Goal: Transaction & Acquisition: Purchase product/service

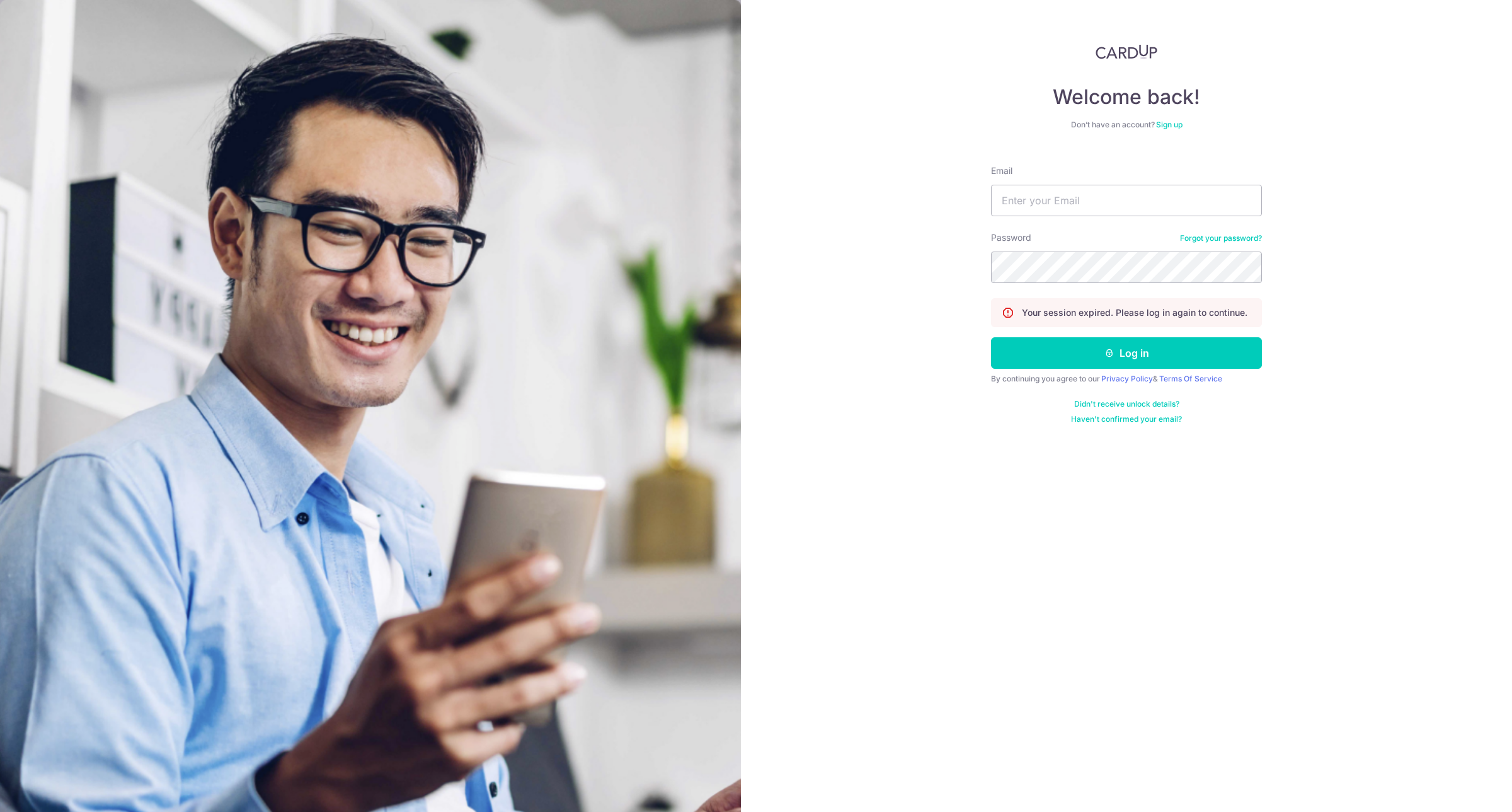
type input "[EMAIL_ADDRESS][DOMAIN_NAME]"
click at [1117, 356] on button "Log in" at bounding box center [1126, 353] width 271 height 31
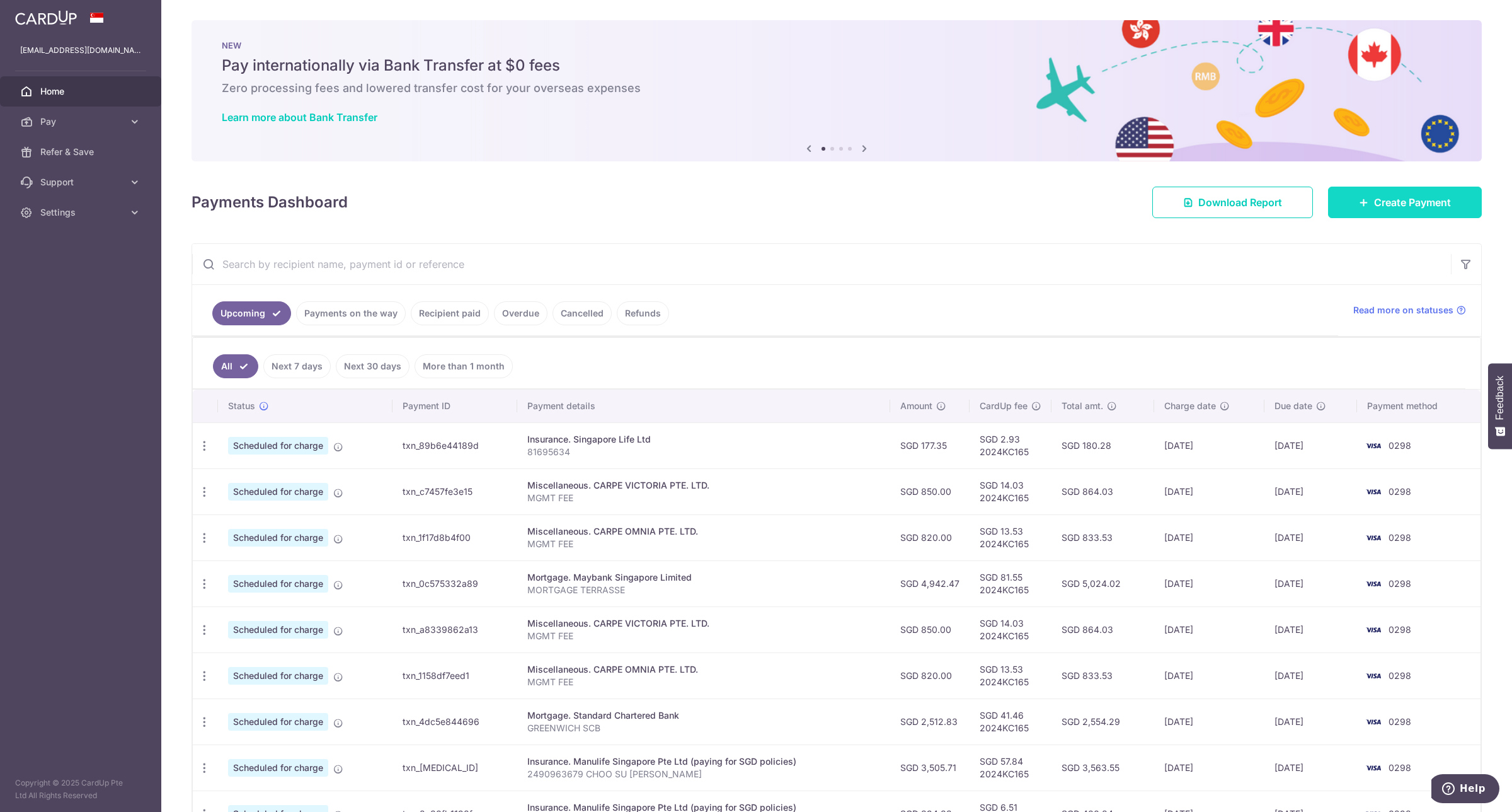
click at [1406, 211] on link "Create Payment" at bounding box center [1404, 202] width 154 height 31
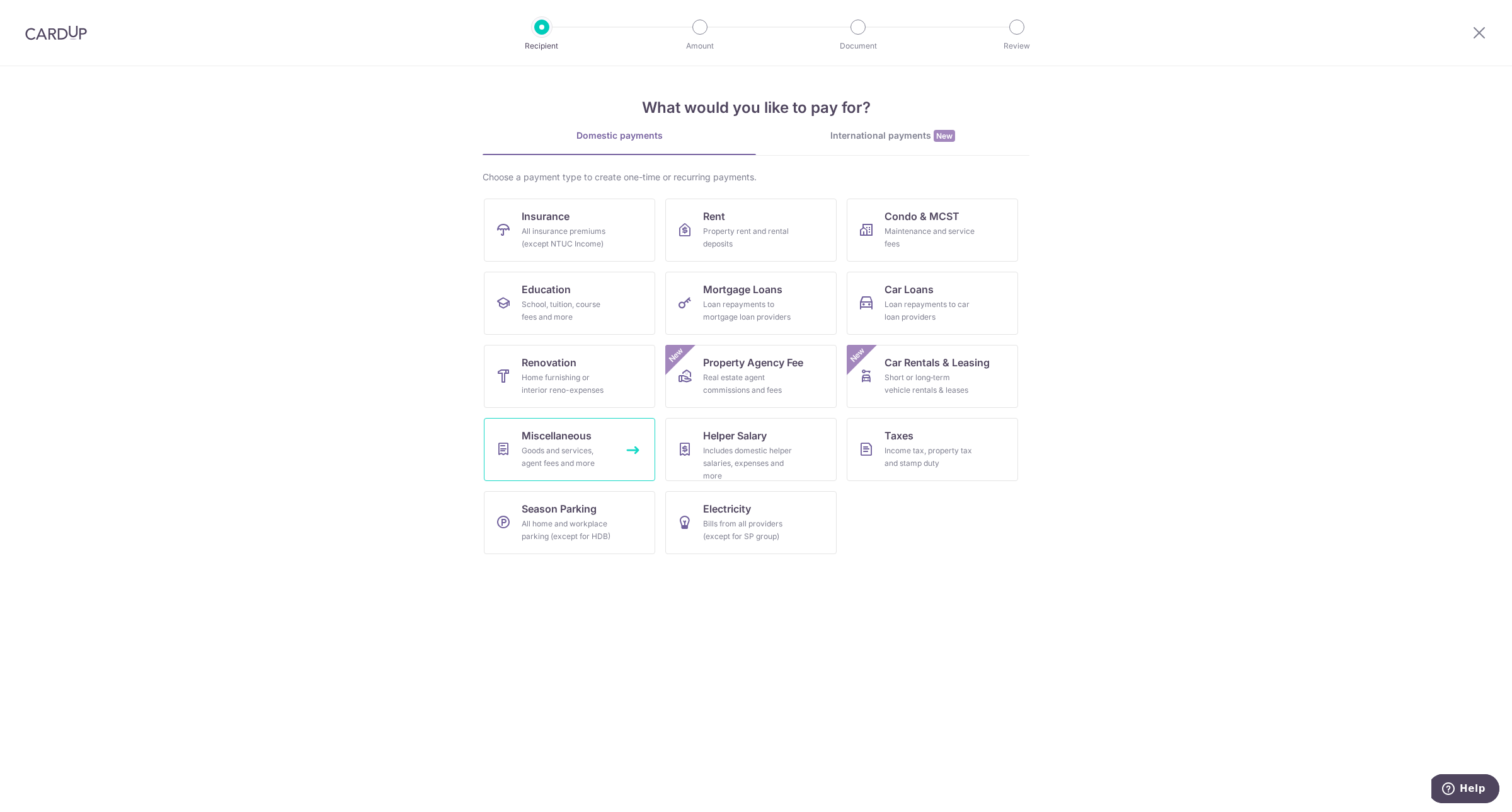
click at [570, 451] on div "Goods and services, agent fees and more" at bounding box center [567, 457] width 90 height 25
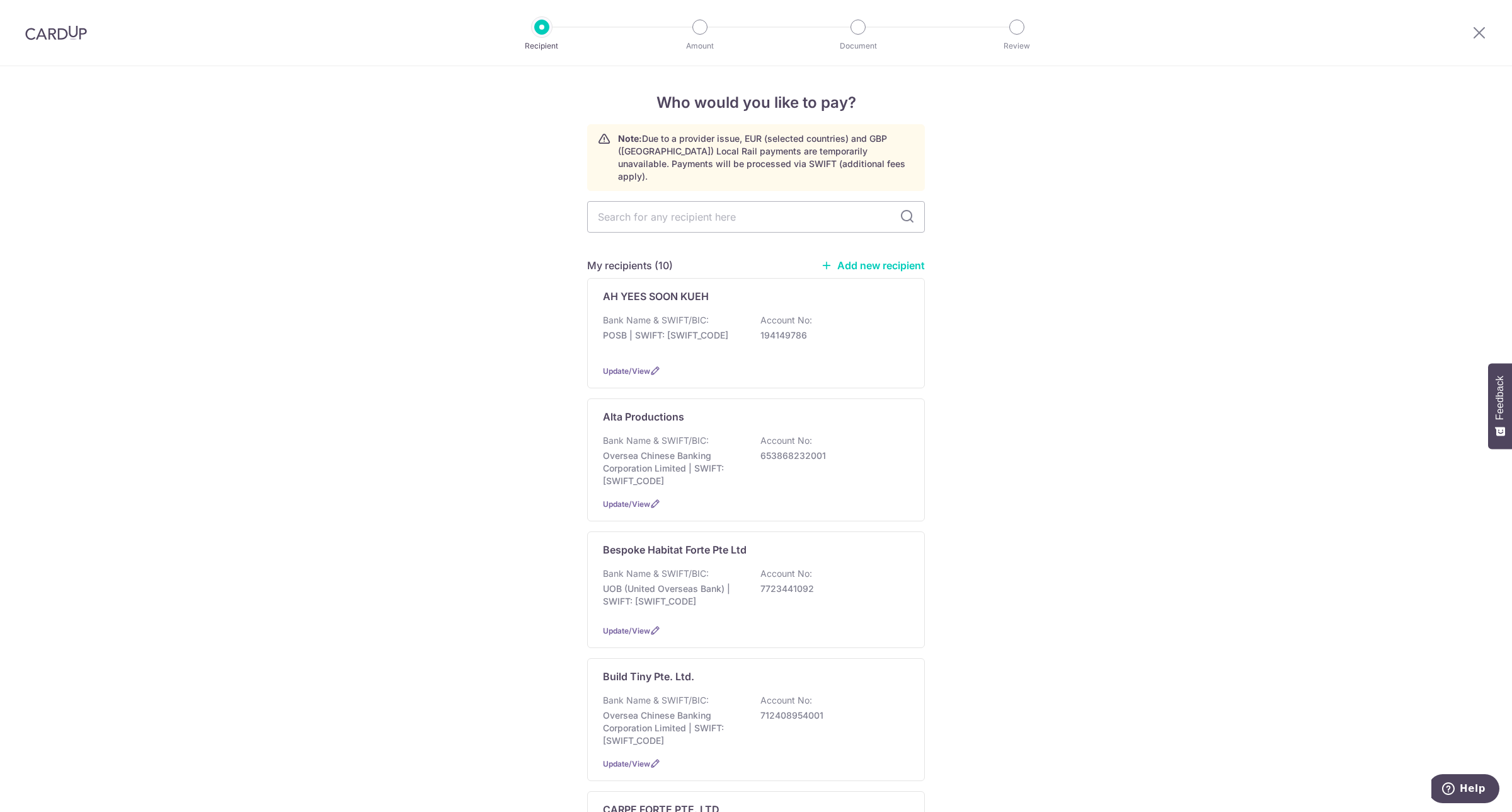
click at [806, 211] on input "text" at bounding box center [756, 217] width 338 height 31
paste input "Party Beary Fun"
type input "Party Beary Fun"
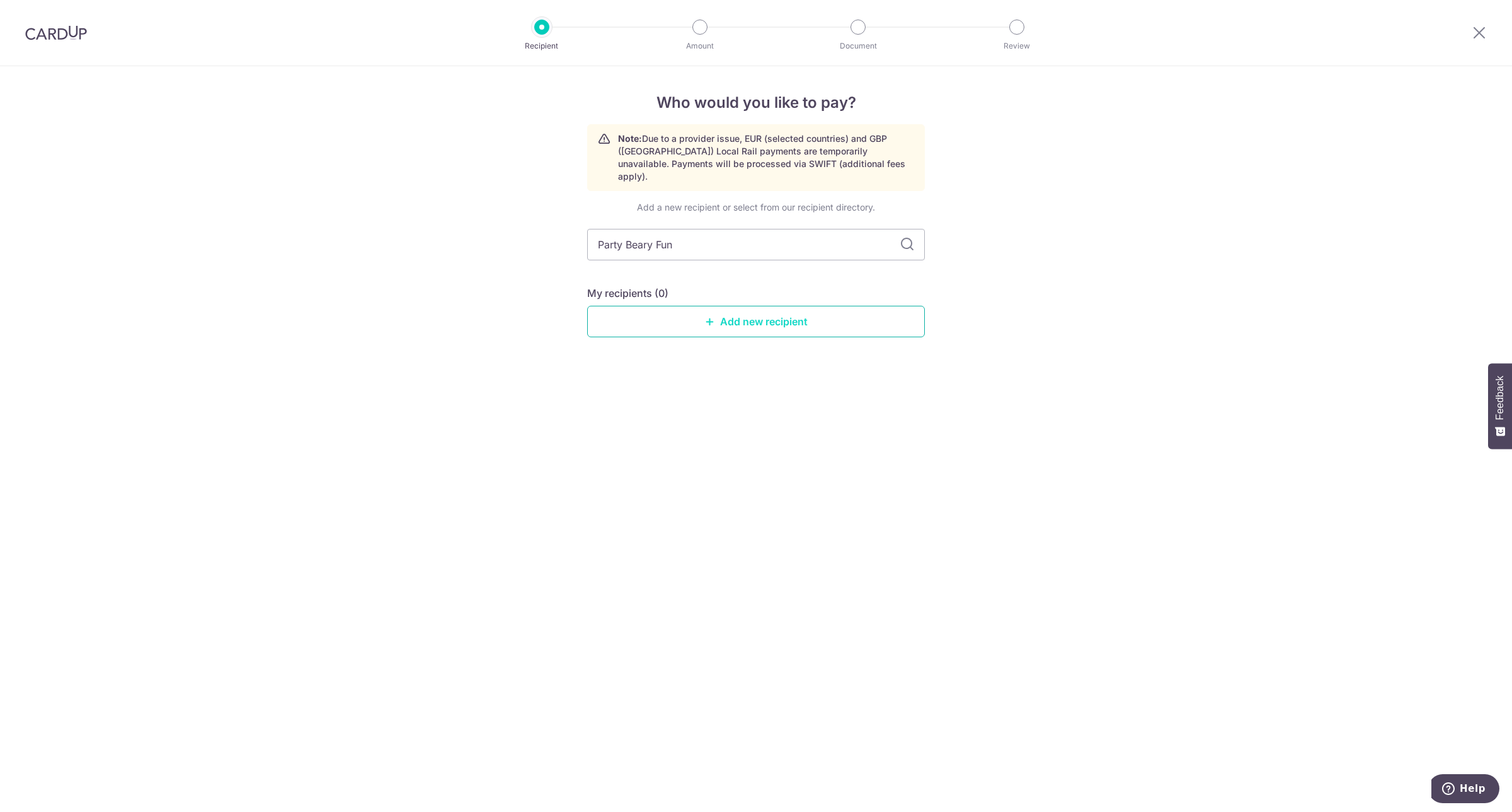
click at [766, 313] on link "Add new recipient" at bounding box center [756, 321] width 338 height 31
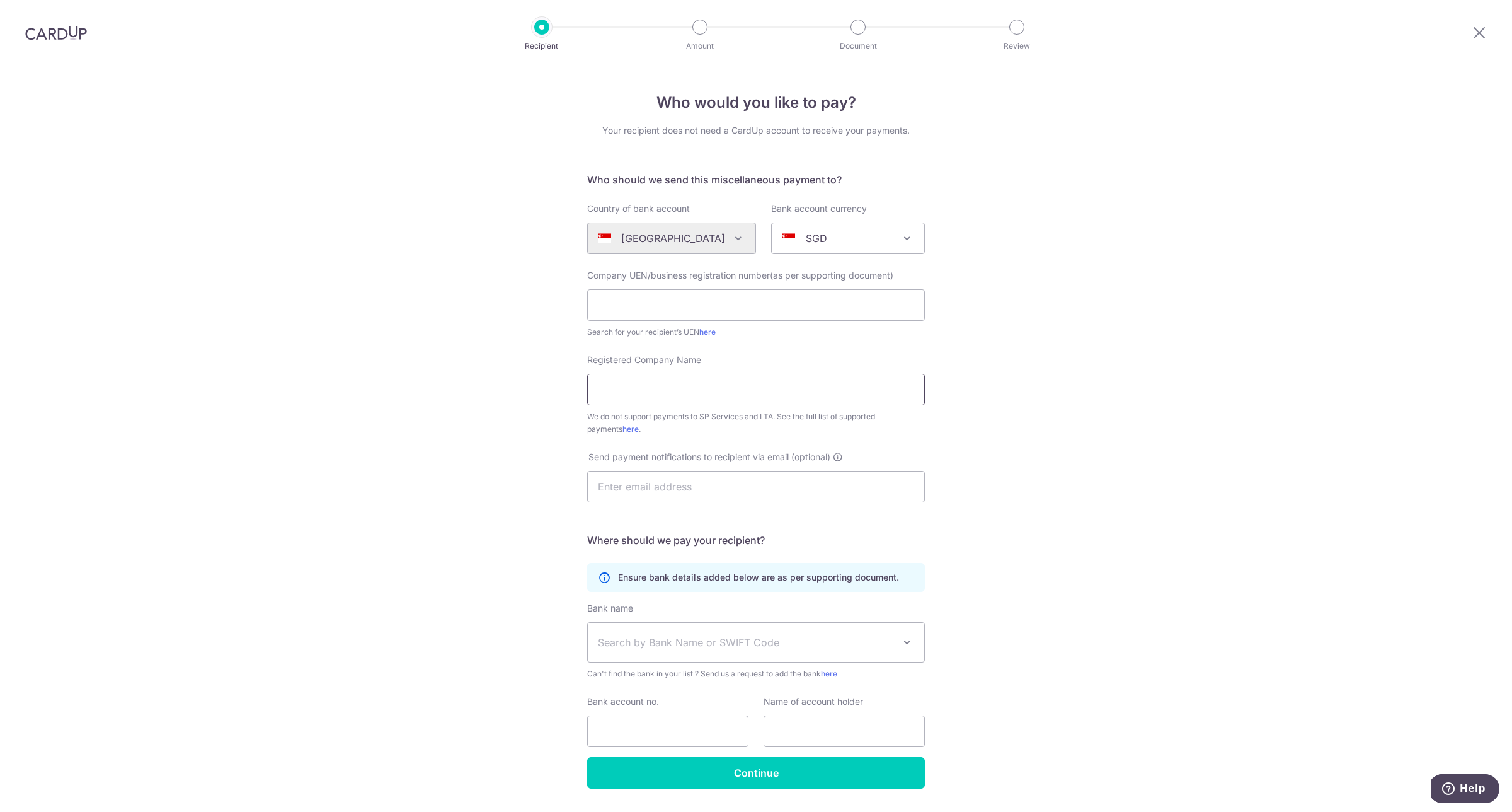
click at [690, 395] on input "Registered Company Name" at bounding box center [756, 389] width 338 height 31
paste input "Party Beary Fun"
type input "Party Beary Fun"
click at [828, 730] on input "text" at bounding box center [844, 731] width 161 height 31
paste input "Party Beary Fun"
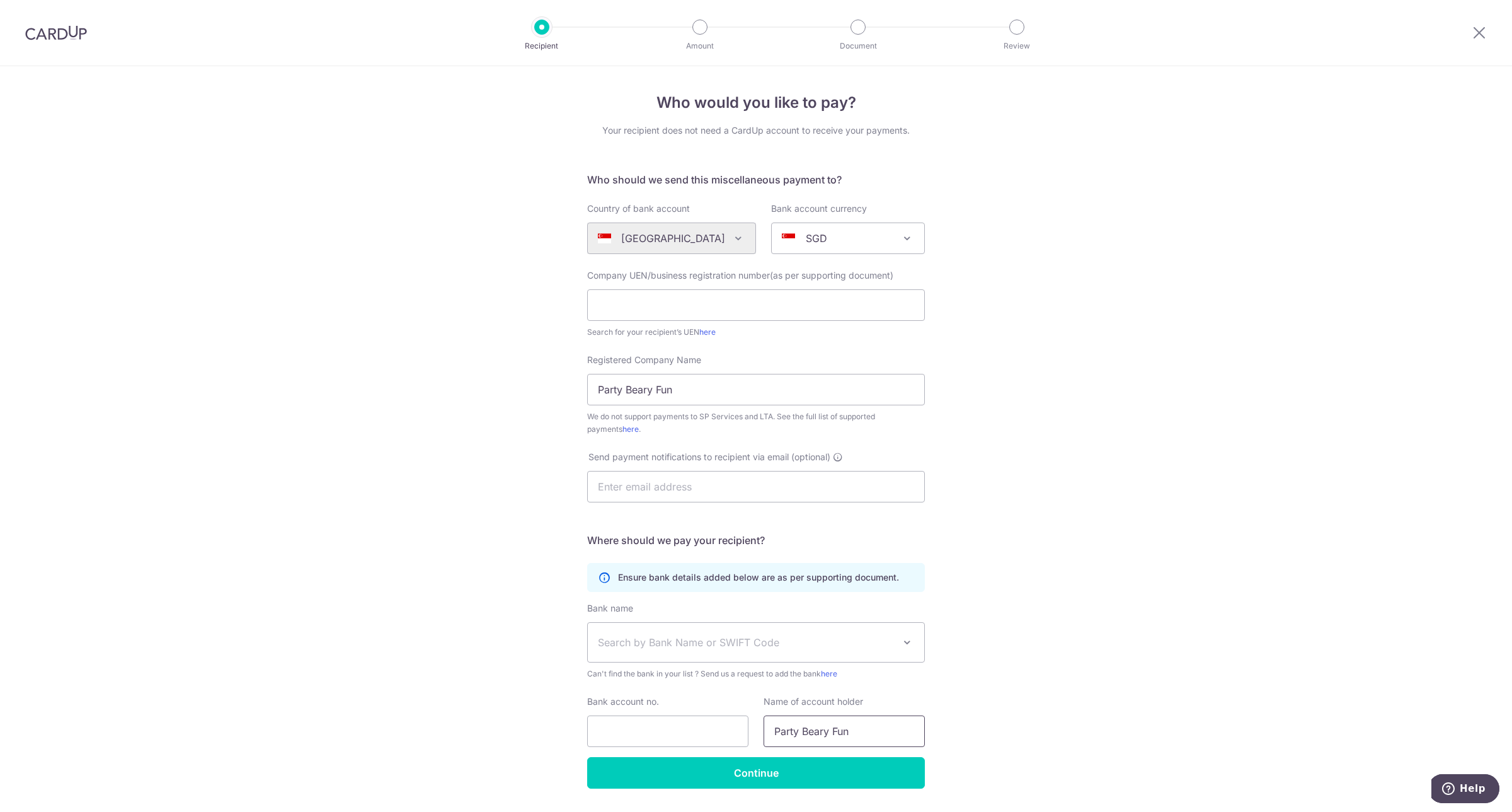
type input "Party Beary Fun"
click at [1037, 687] on div "Who would you like to pay? Your recipient does not need a CardUp account to rec…" at bounding box center [756, 457] width 1512 height 782
click at [678, 303] on input "text" at bounding box center [756, 305] width 338 height 31
paste input "53408706W"
type input "53408706W"
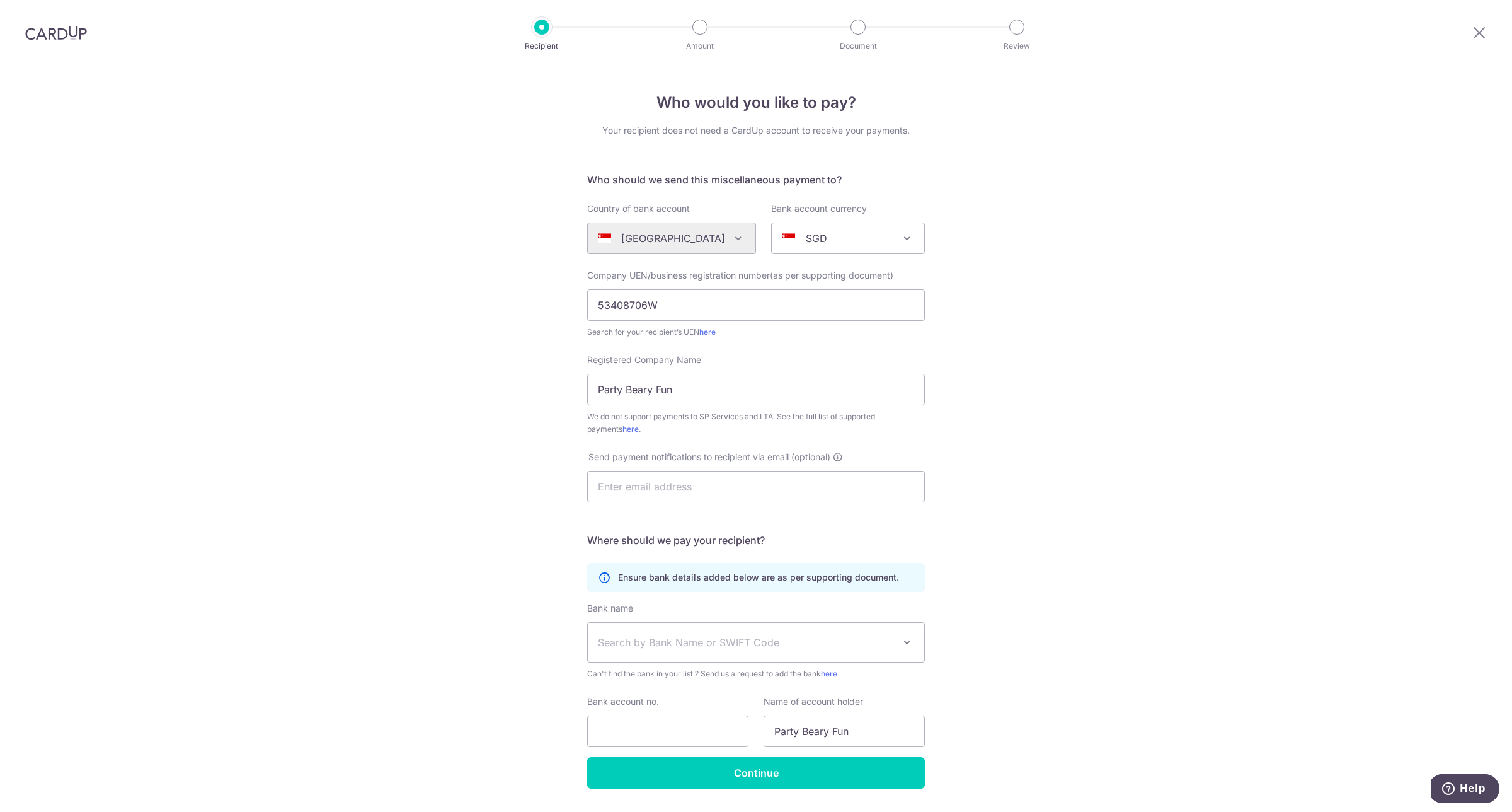
click at [979, 407] on div "Who would you like to pay? Your recipient does not need a CardUp account to rec…" at bounding box center [756, 457] width 1512 height 782
drag, startPoint x: 707, startPoint y: 385, endPoint x: 444, endPoint y: 376, distance: 263.2
click at [444, 376] on div "Who would you like to pay? Your recipient does not need a CardUp account to rec…" at bounding box center [756, 457] width 1512 height 782
click at [694, 490] on input "text" at bounding box center [756, 487] width 338 height 31
click at [695, 641] on span "Search by Bank Name or SWIFT Code" at bounding box center [746, 642] width 296 height 15
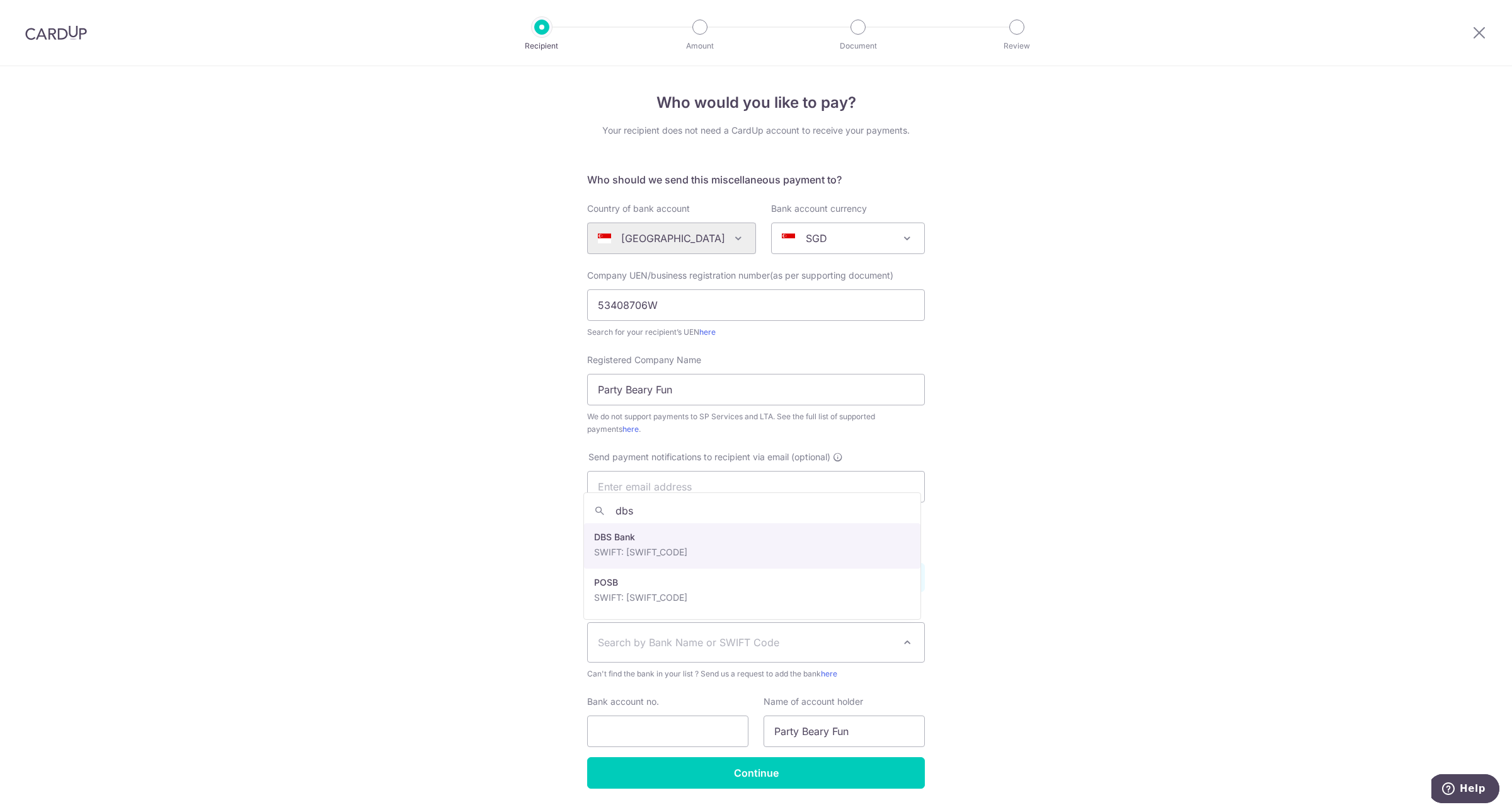
type input "dbs"
select select "6"
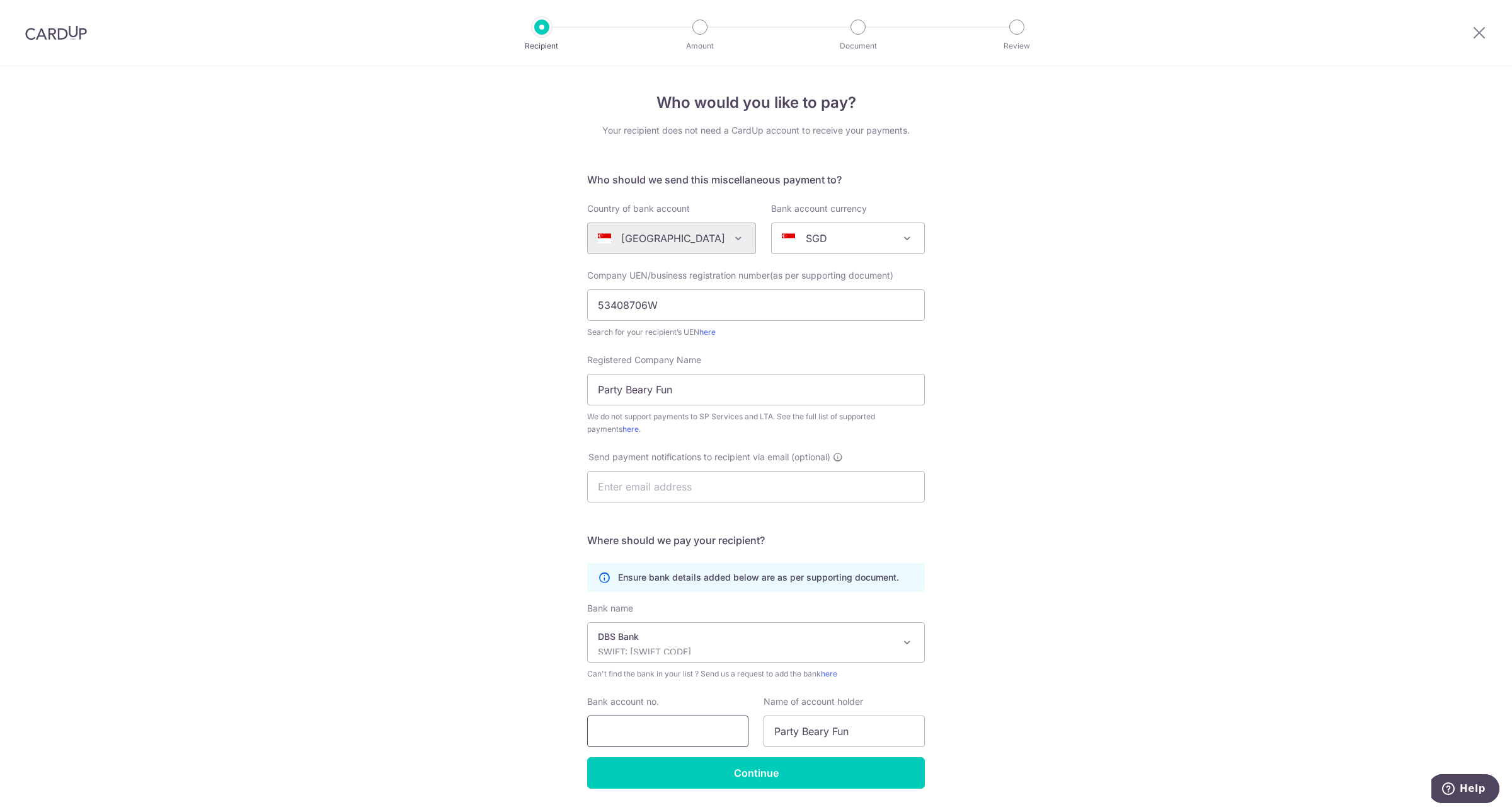
click at [650, 725] on input "Bank account no." at bounding box center [667, 731] width 161 height 31
paste input "0720307615"
click at [593, 731] on input "0720307615" at bounding box center [667, 731] width 161 height 31
type input "0720307615"
click at [725, 774] on input "Continue" at bounding box center [756, 772] width 338 height 31
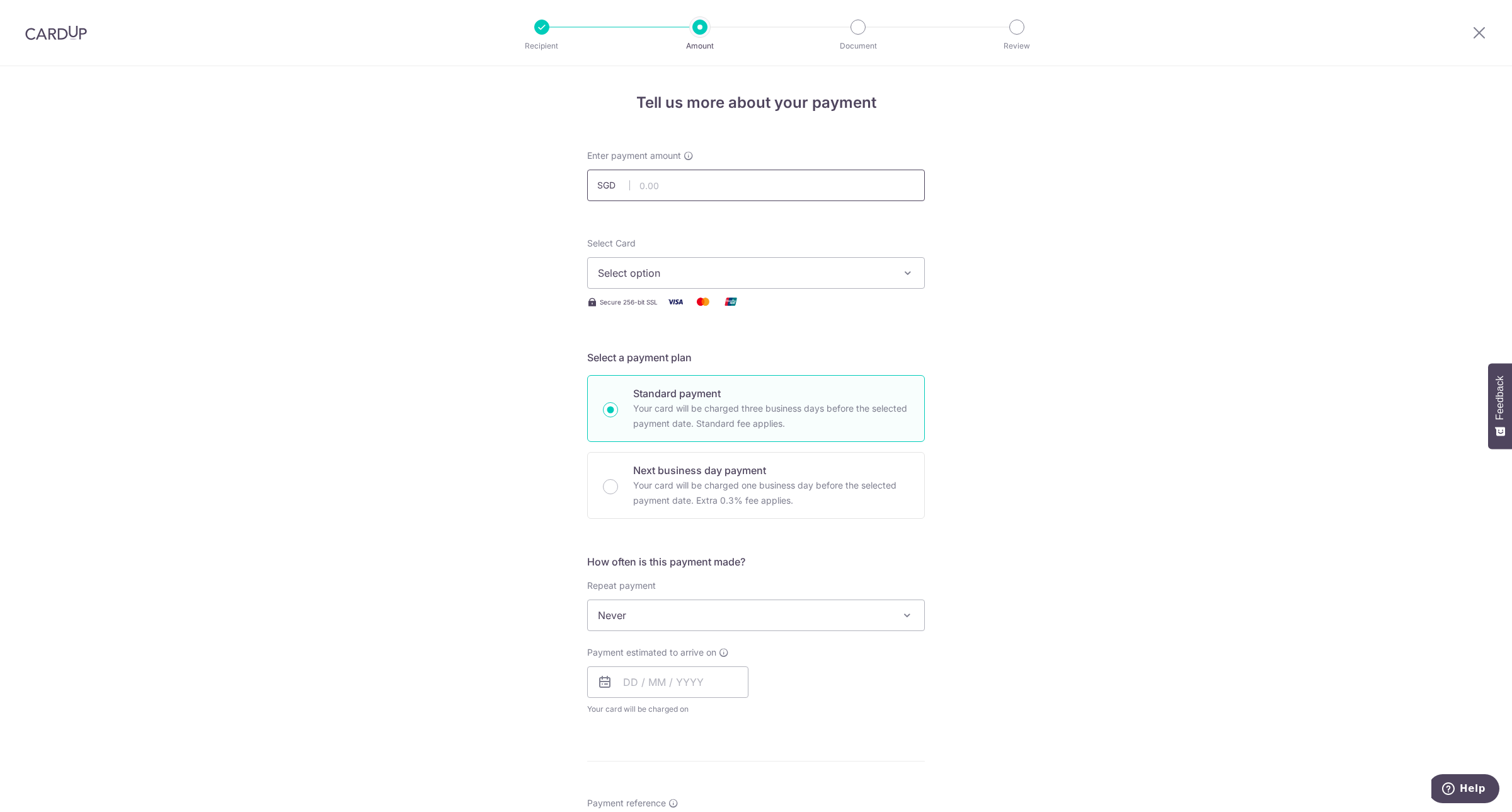
click at [713, 190] on input "text" at bounding box center [756, 185] width 338 height 31
type input "950.00"
click at [1182, 323] on div "Tell us more about your payment Enter payment amount SGD 950.00 950.00 Recipien…" at bounding box center [756, 636] width 1512 height 1140
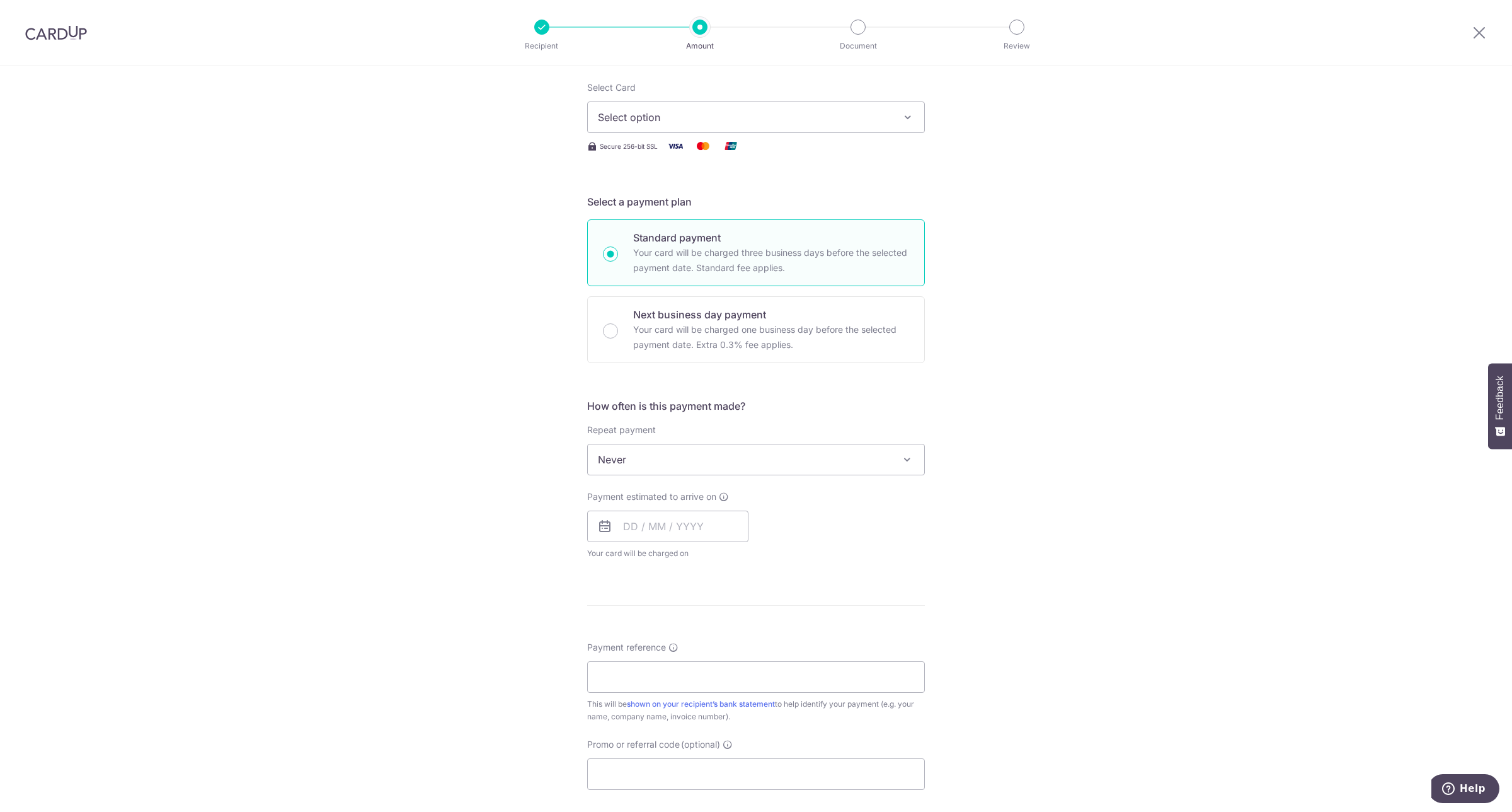
scroll to position [158, 0]
click at [694, 672] on input "Payment reference" at bounding box center [756, 675] width 338 height 31
paste input "# INV-572"
type input "INV-572 KAREN CHOO"
click at [619, 528] on input "text" at bounding box center [667, 524] width 161 height 31
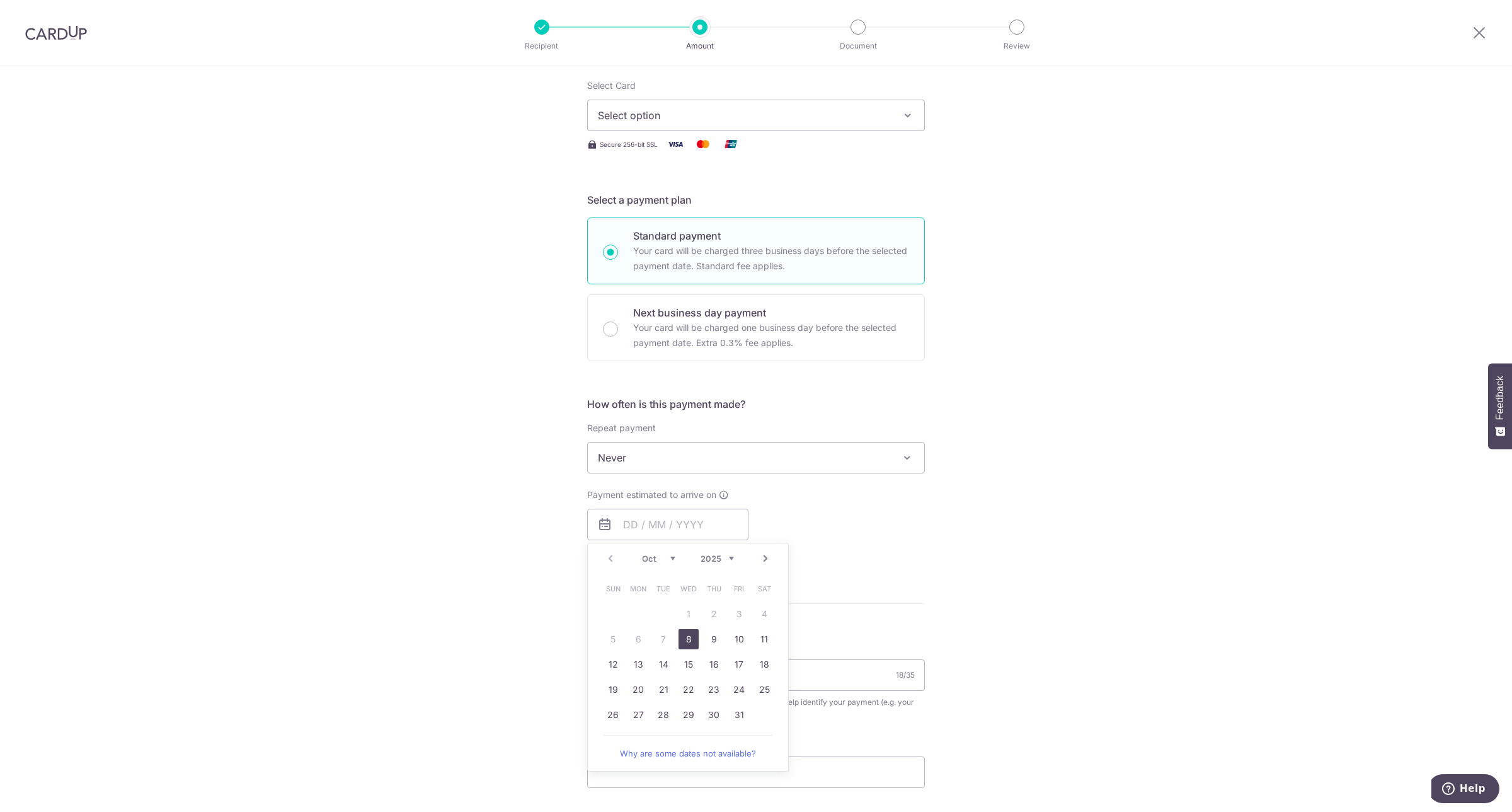
drag, startPoint x: 684, startPoint y: 640, endPoint x: 817, endPoint y: 599, distance: 139.2
click at [684, 640] on link "8" at bounding box center [689, 639] width 20 height 20
type input "[DATE]"
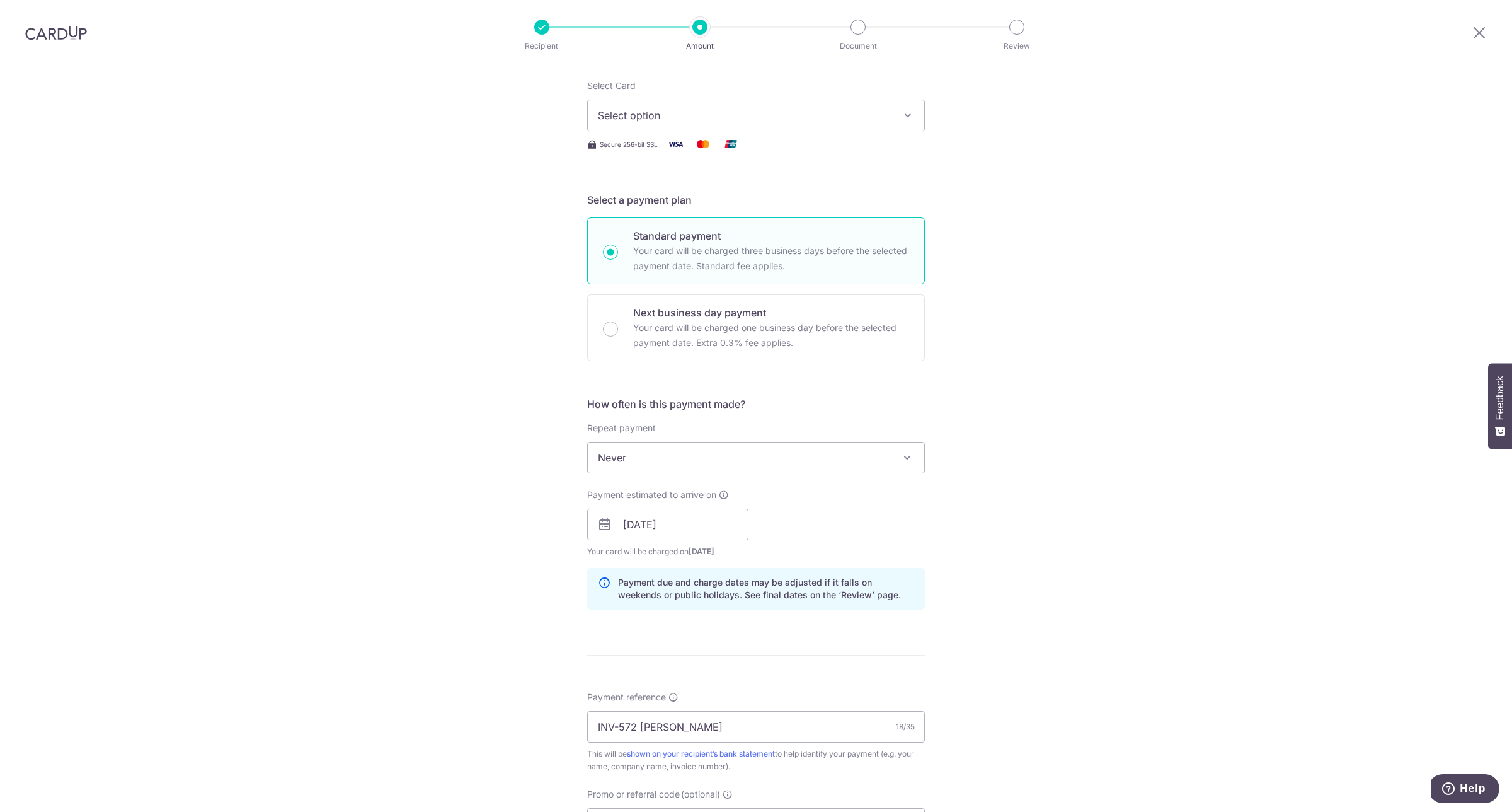
click at [999, 531] on div "Tell us more about your payment Enter payment amount SGD 950.00 950.00 Recipien…" at bounding box center [756, 505] width 1512 height 1192
click at [742, 103] on button "Select option" at bounding box center [756, 115] width 338 height 31
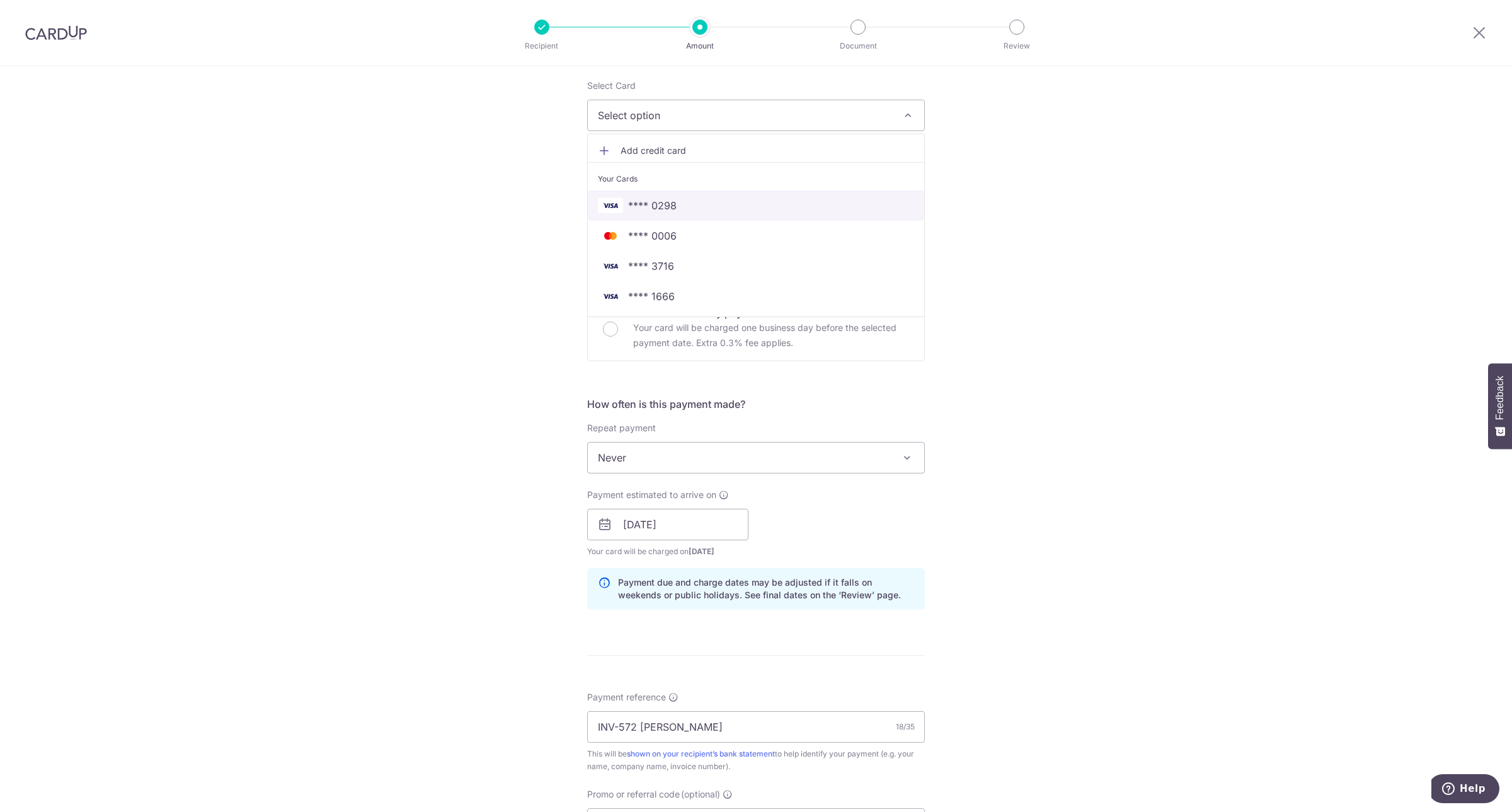
click at [712, 200] on span "**** 0298" at bounding box center [756, 205] width 317 height 15
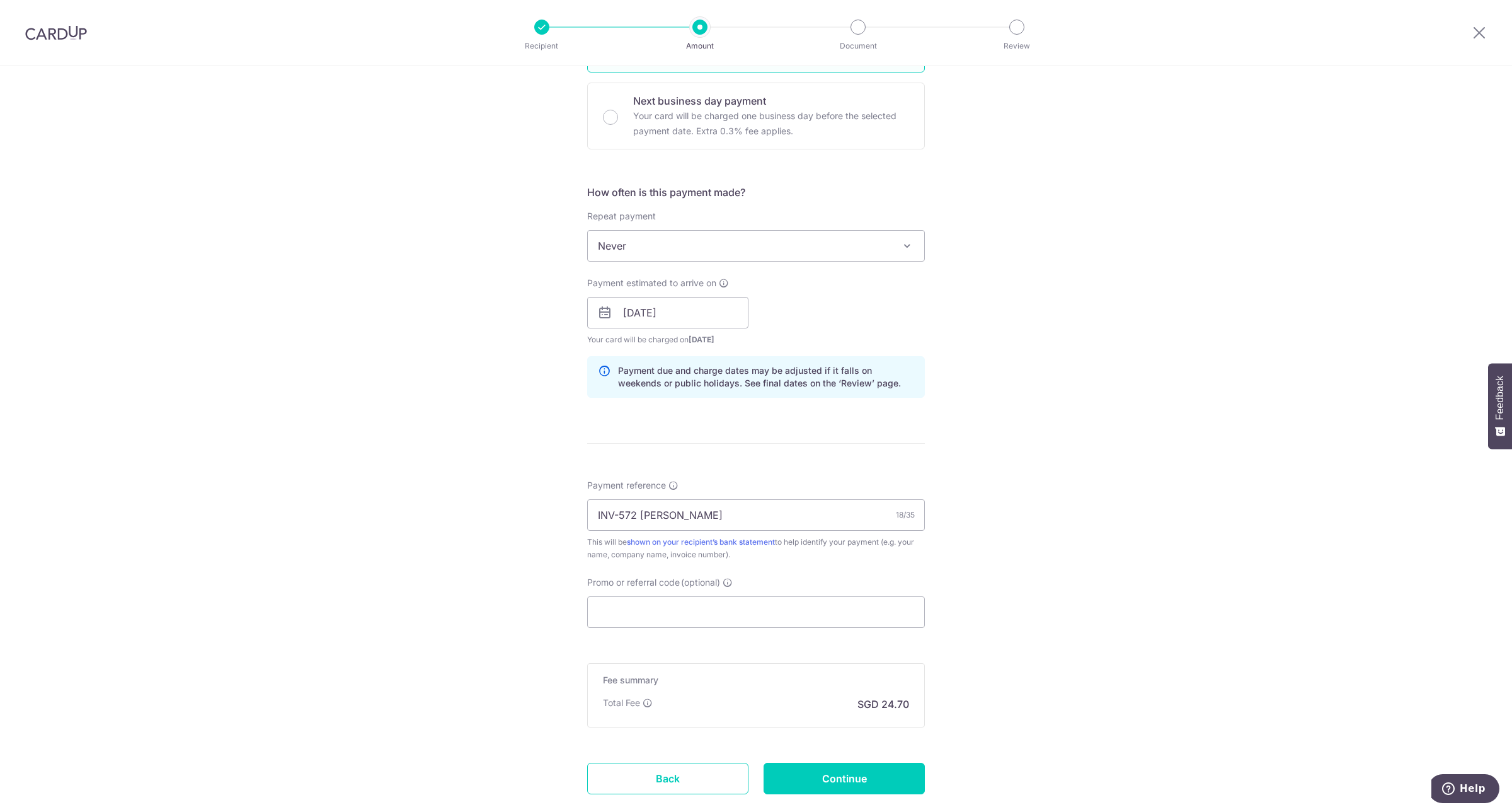
scroll to position [394, 0]
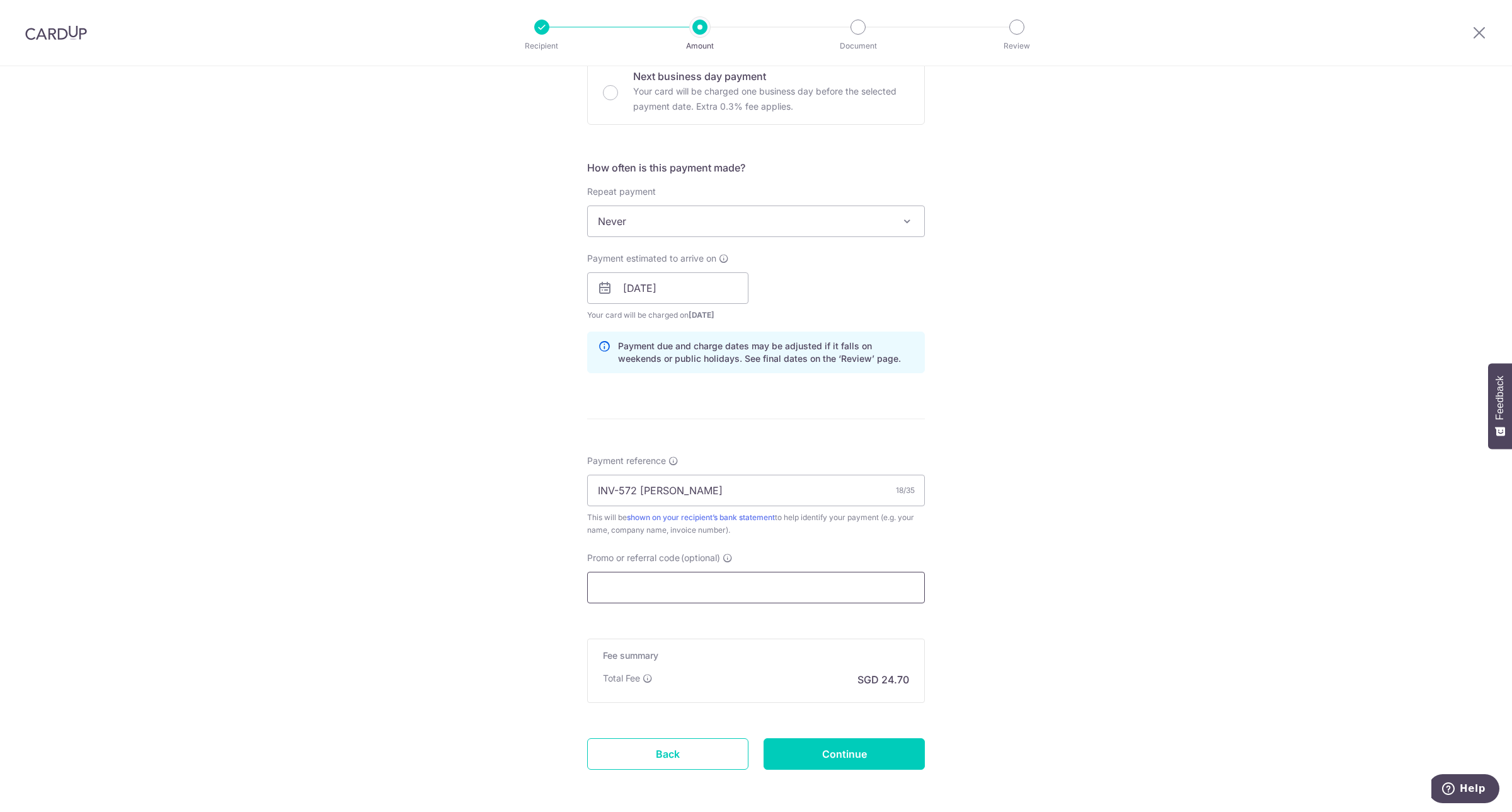
click at [776, 587] on input "Promo or referral code (optional)" at bounding box center [756, 587] width 338 height 31
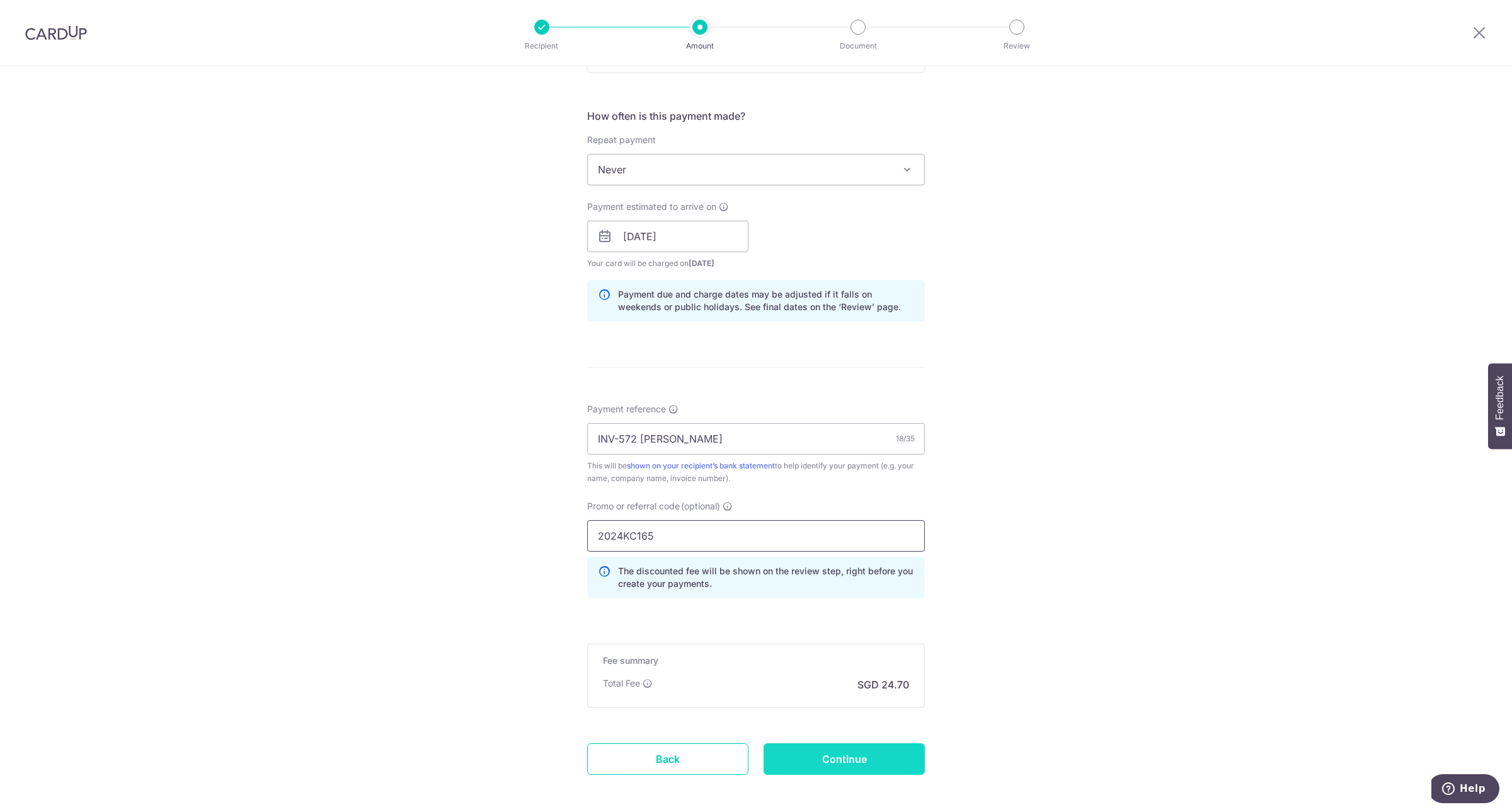
scroll to position [505, 0]
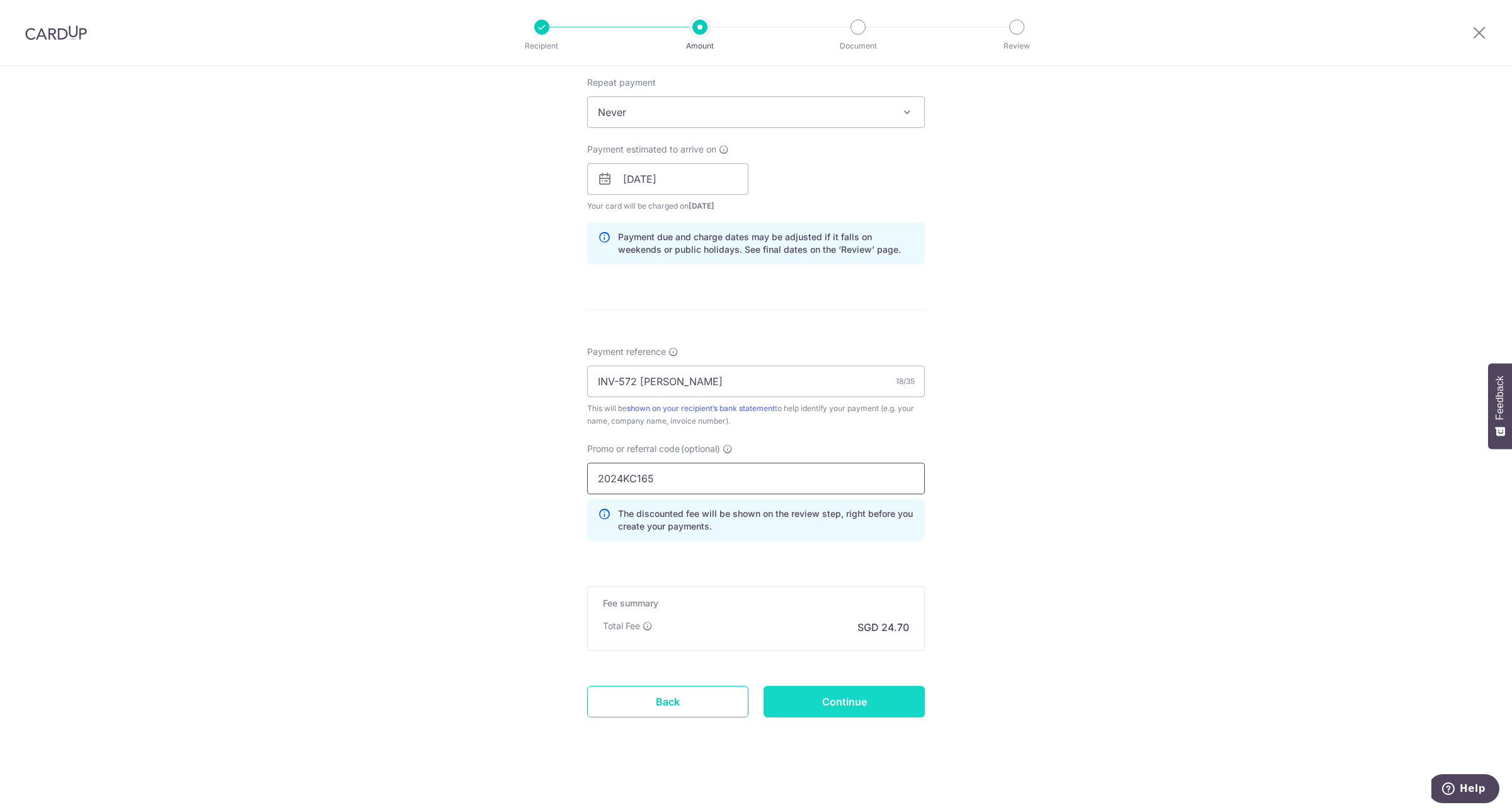
type input "2024KC165"
click at [843, 698] on input "Continue" at bounding box center [844, 701] width 161 height 31
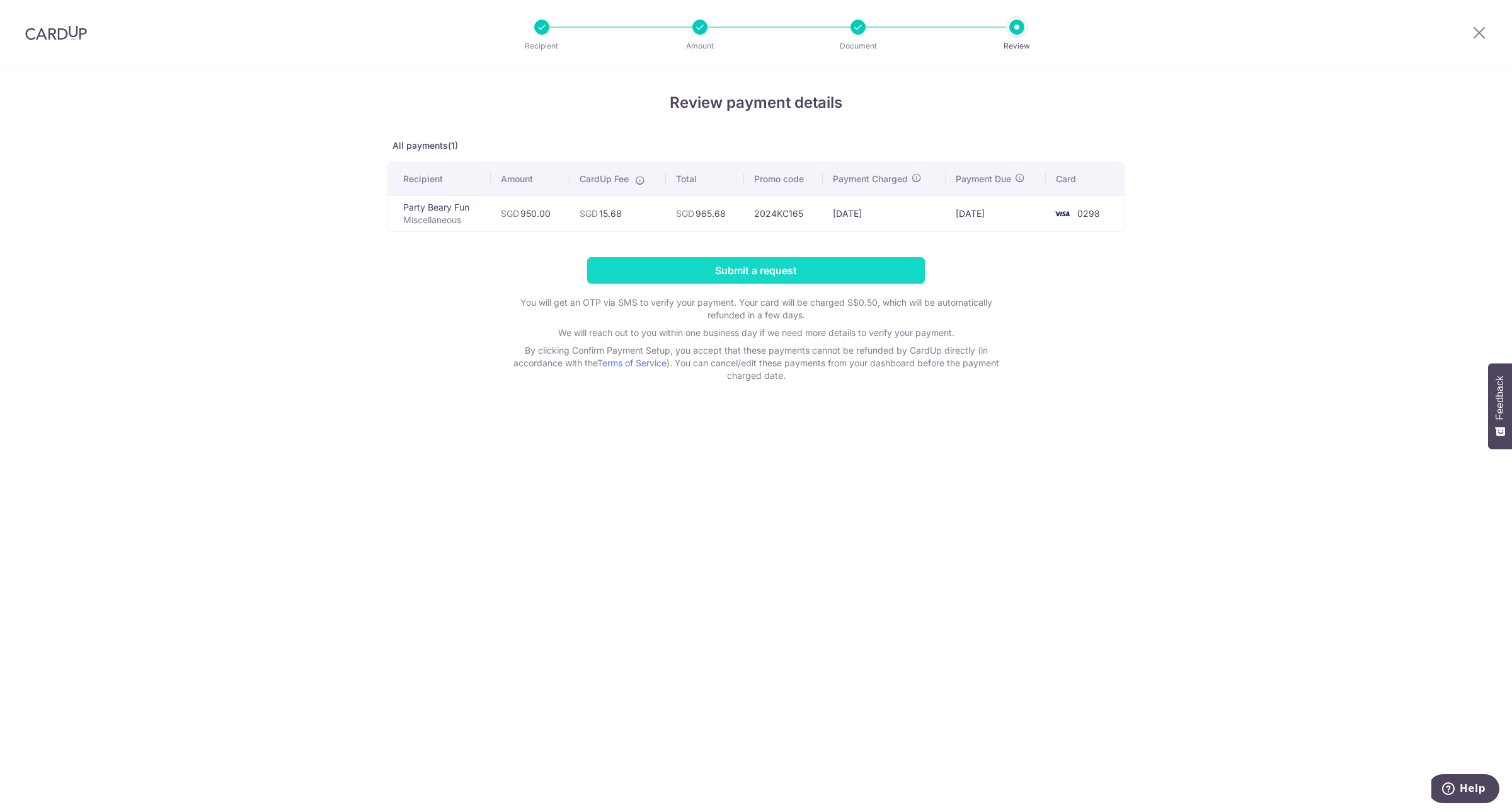
click at [858, 275] on input "Submit a request" at bounding box center [756, 271] width 338 height 27
